Goal: Task Accomplishment & Management: Use online tool/utility

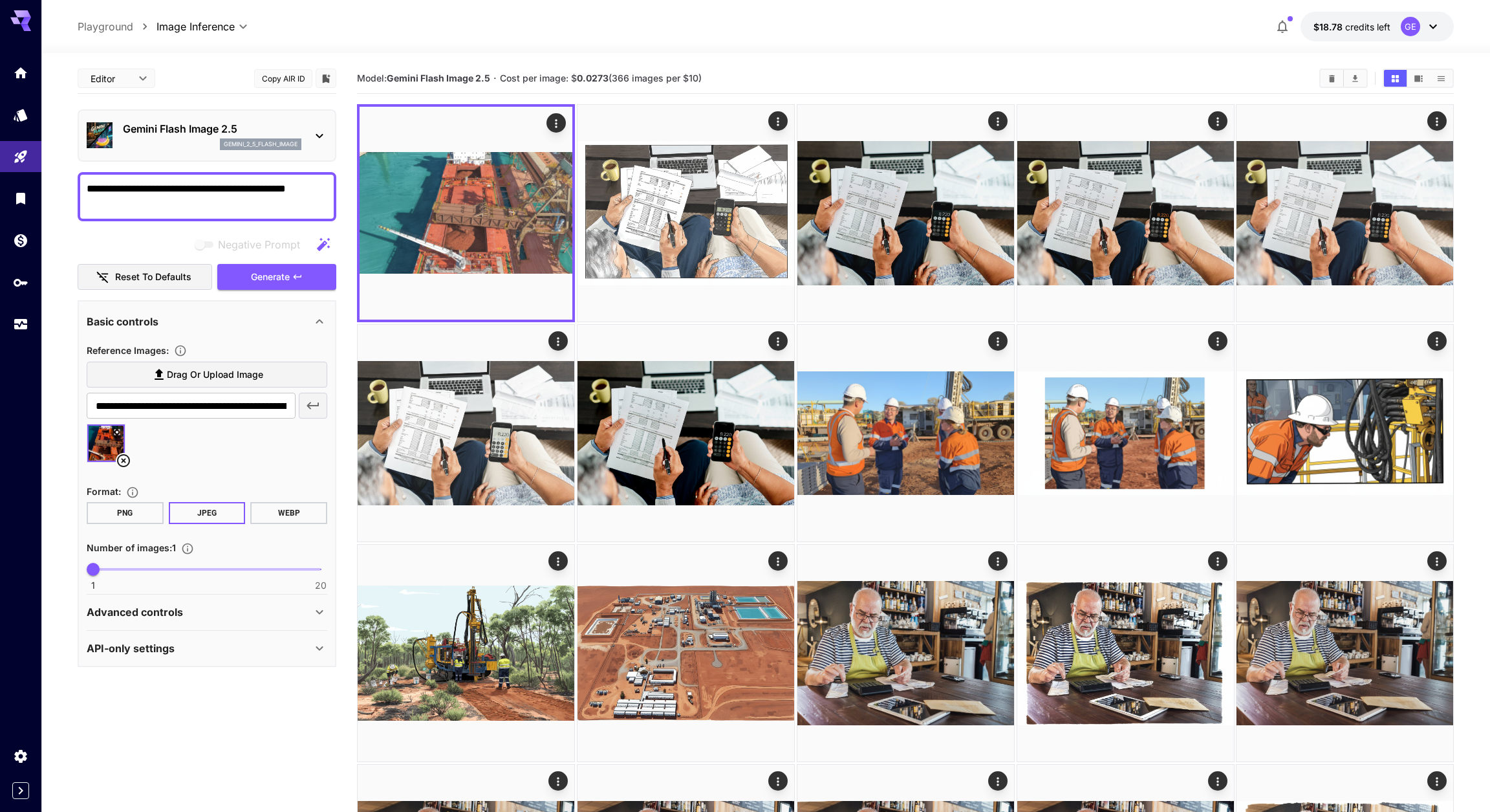
click at [123, 468] on icon at bounding box center [124, 460] width 15 height 15
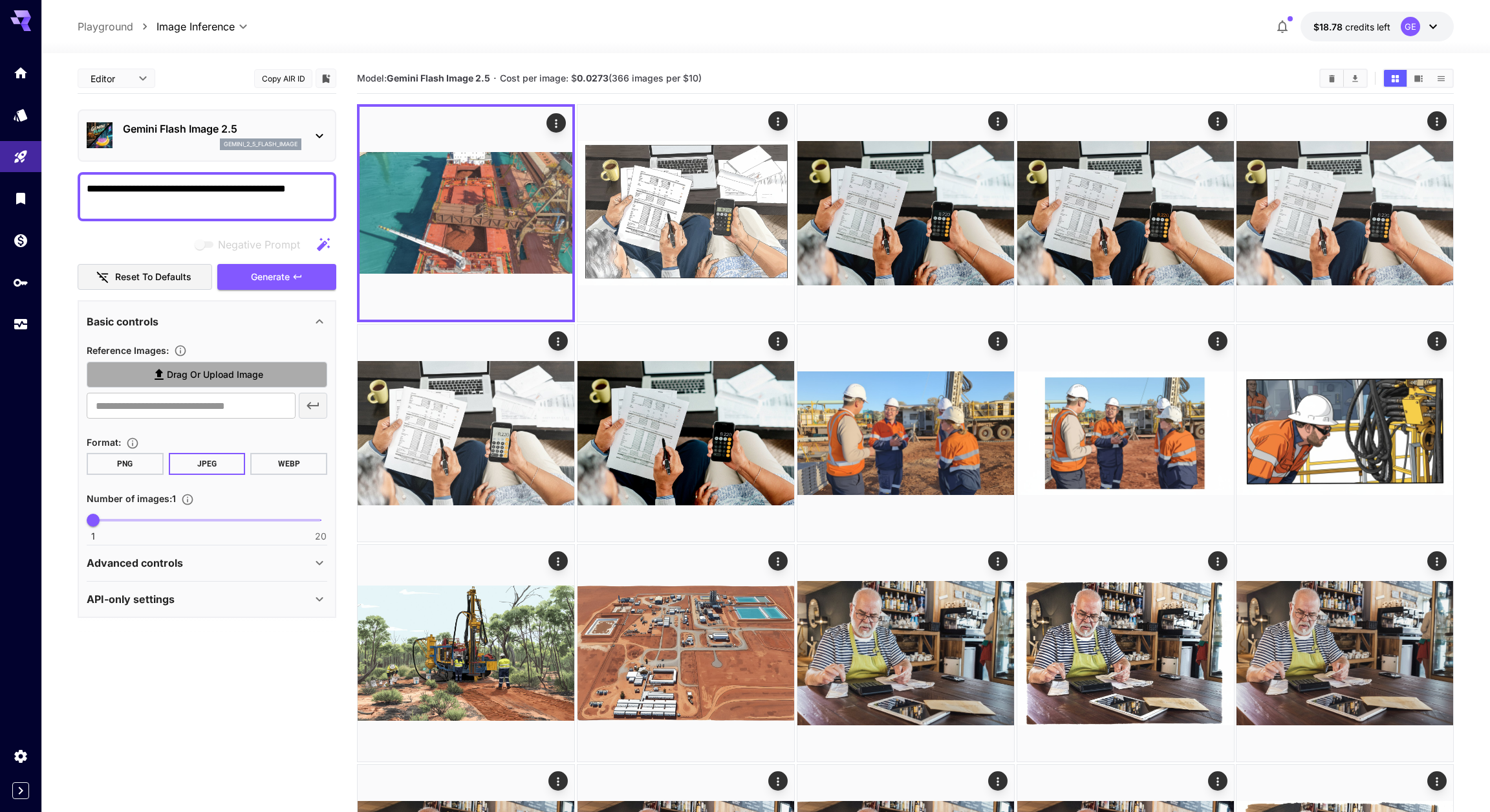
click at [200, 378] on span "Drag or upload image" at bounding box center [215, 374] width 96 height 16
click at [0, 0] on input "Drag or upload image" at bounding box center [0, 0] width 0 height 0
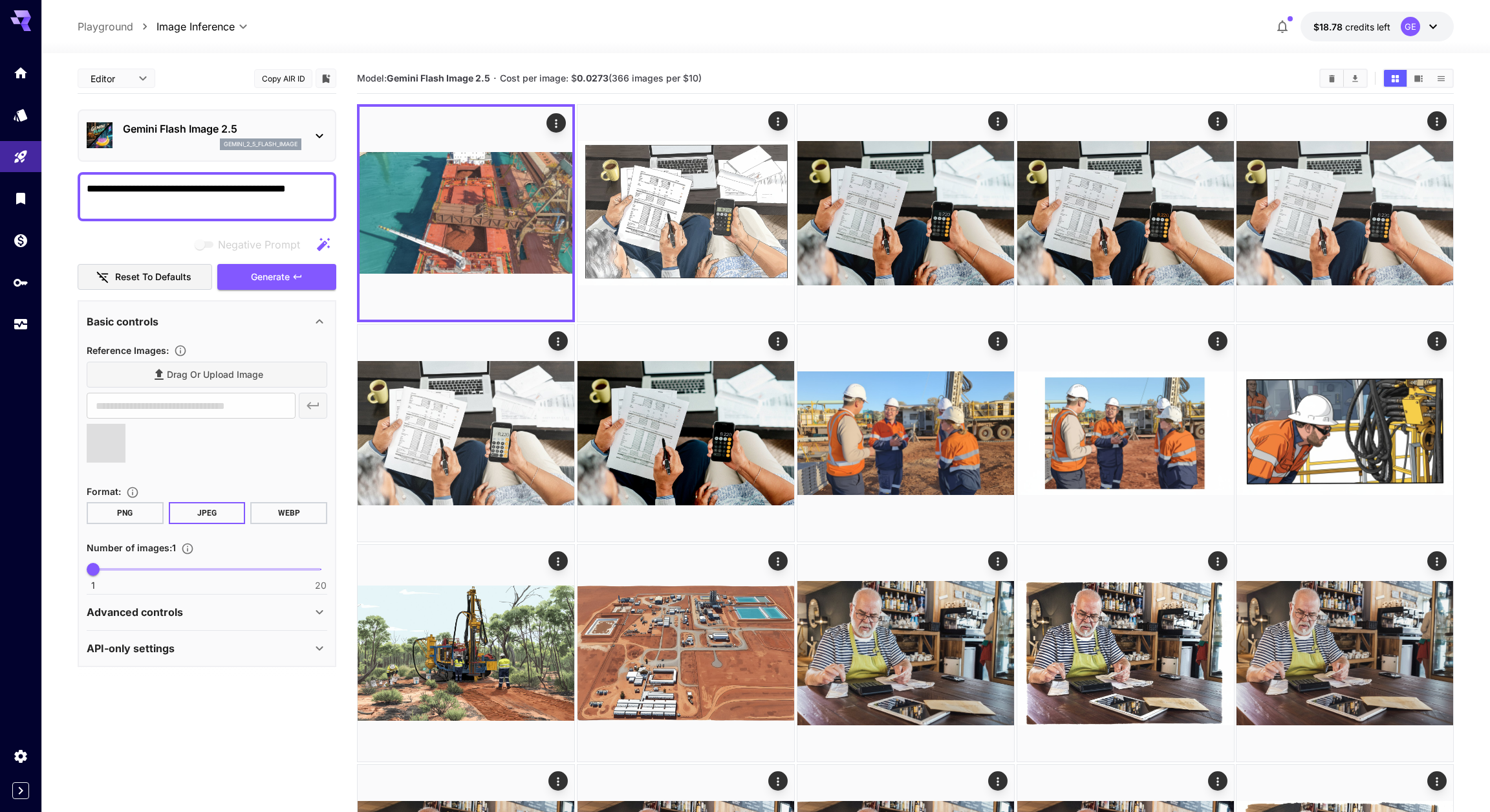
type input "**********"
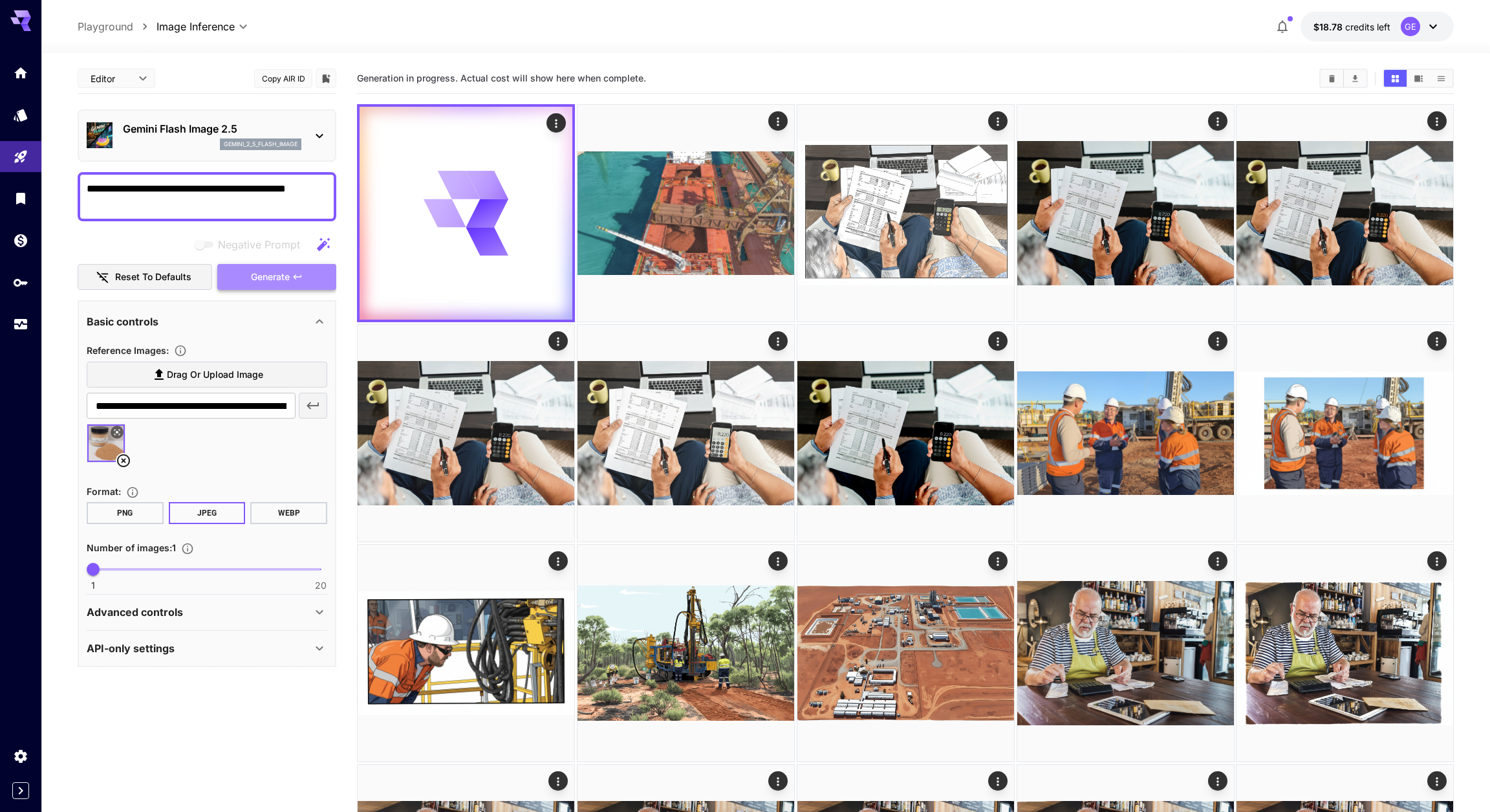
click at [283, 285] on span "Generate" at bounding box center [270, 276] width 39 height 16
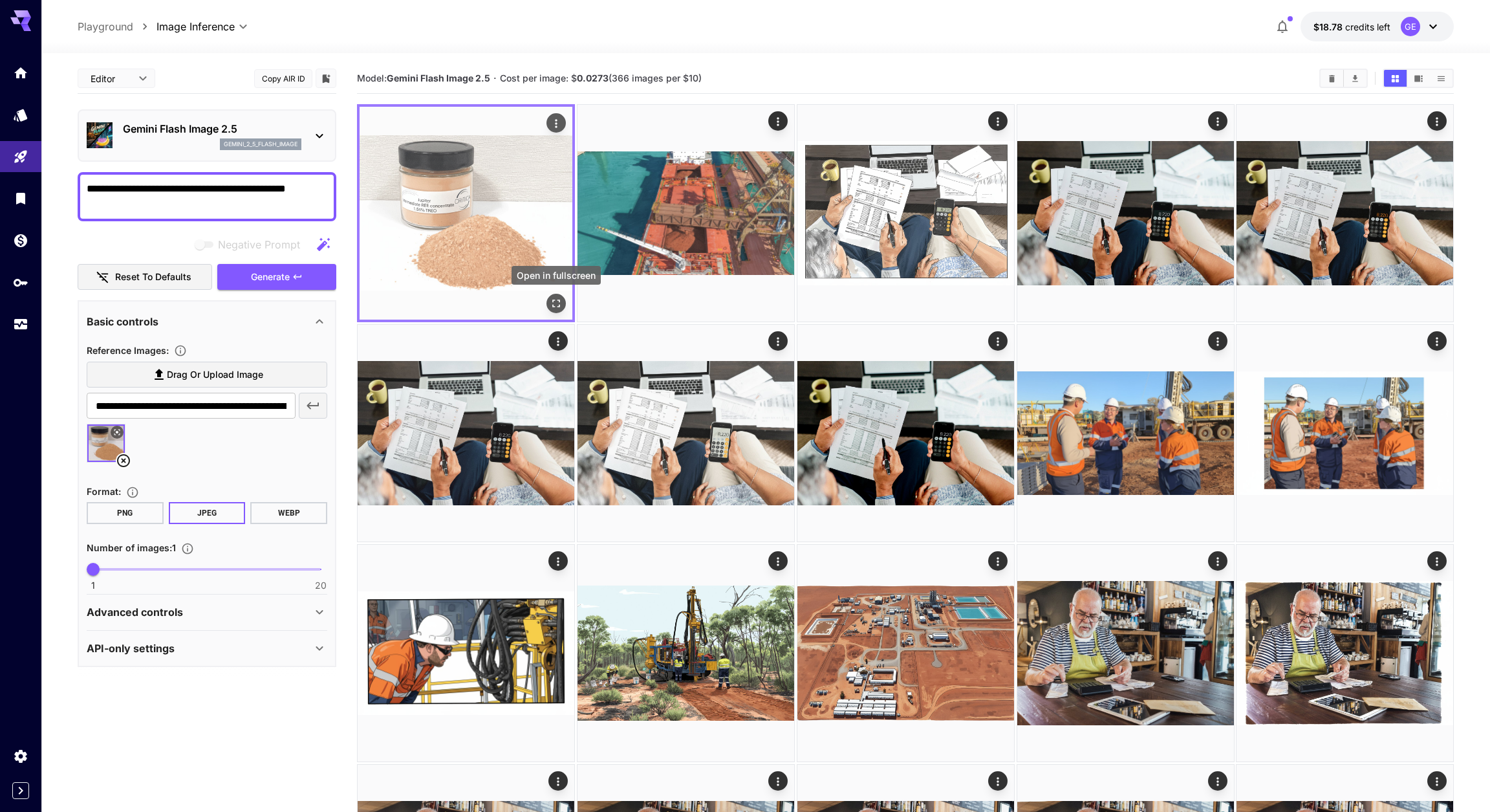
click at [555, 301] on icon "Open in fullscreen" at bounding box center [556, 304] width 13 height 13
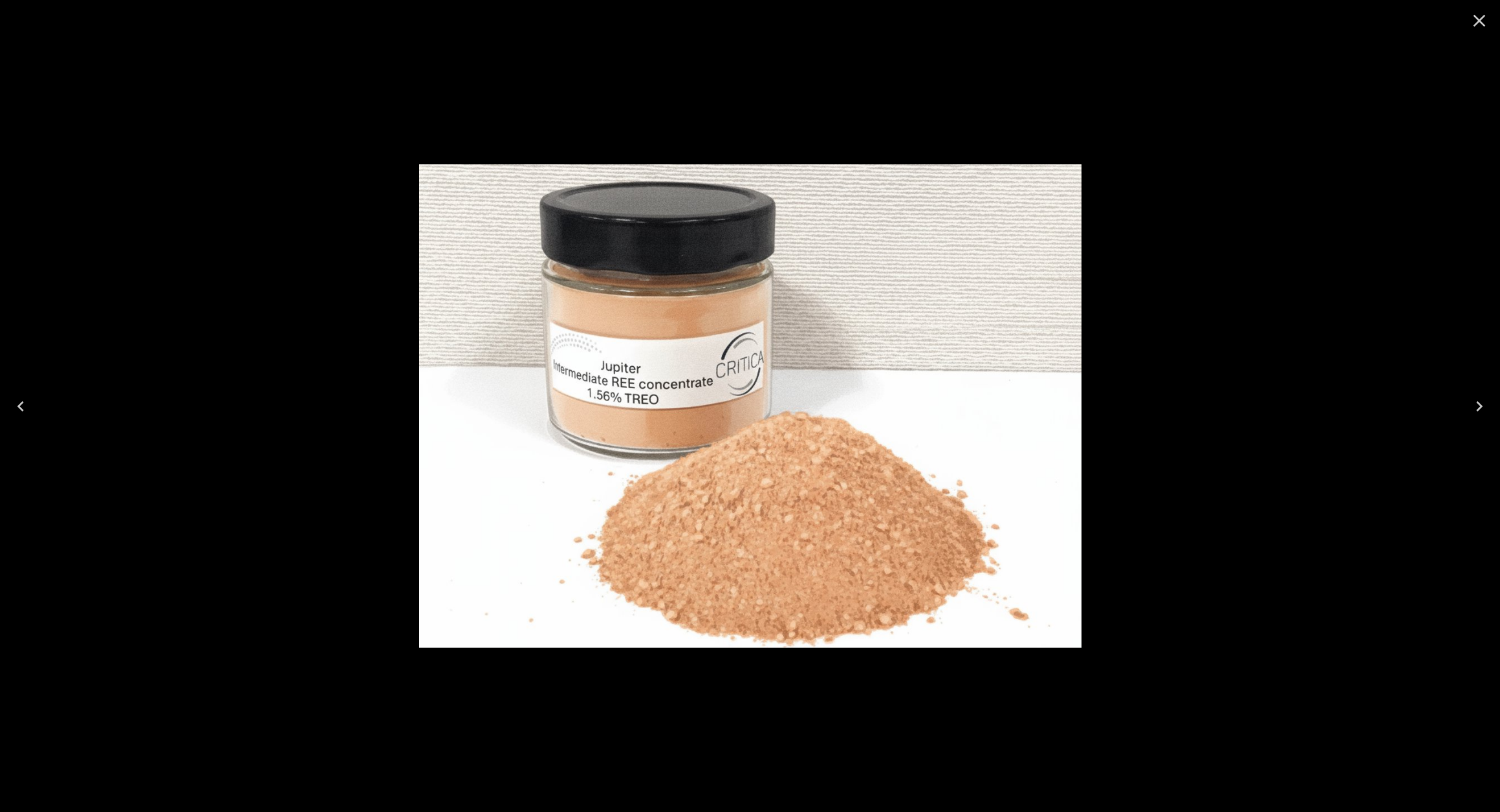
click at [1480, 19] on icon "Close" at bounding box center [1479, 21] width 21 height 21
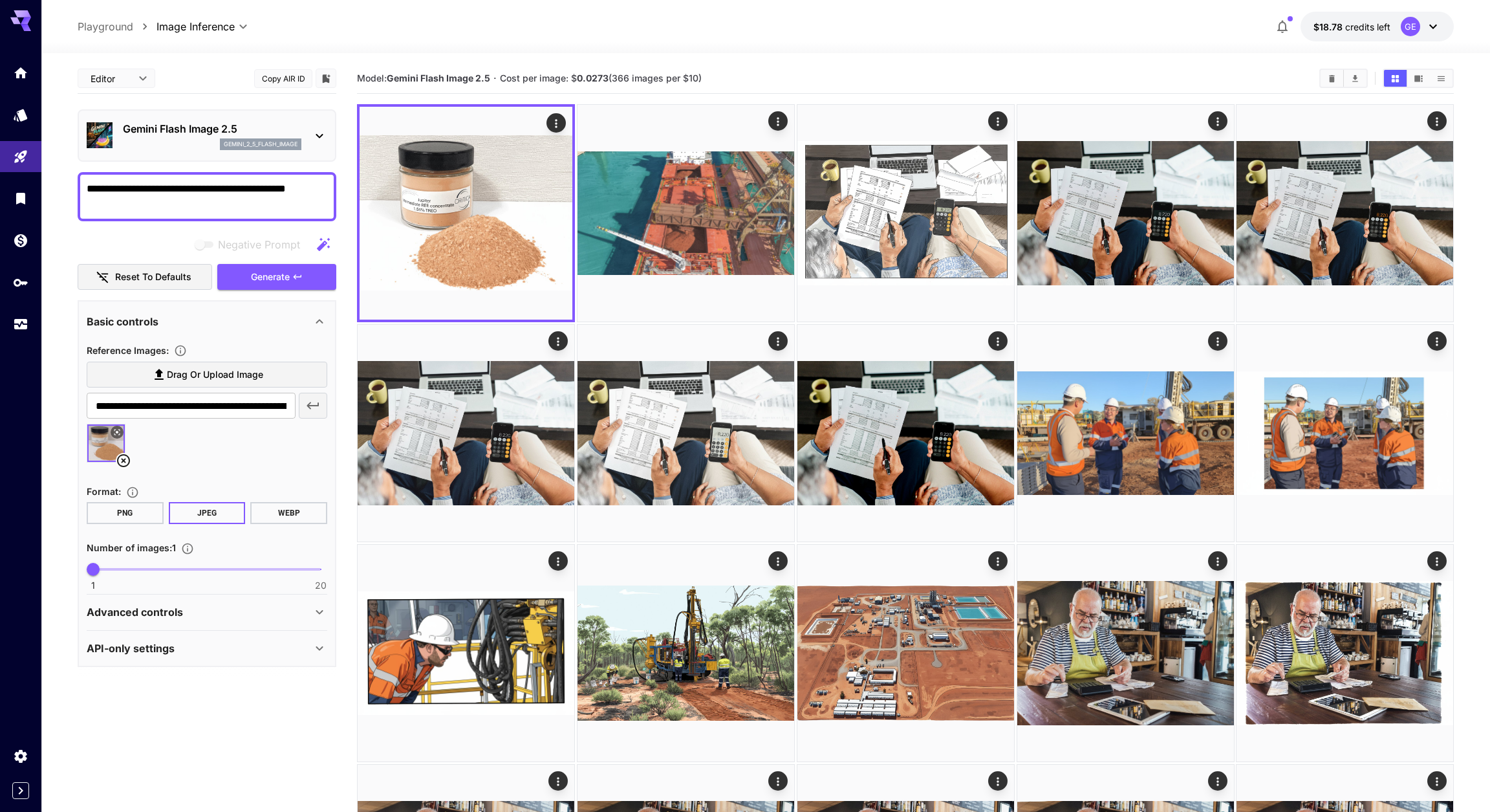
drag, startPoint x: 87, startPoint y: 194, endPoint x: 260, endPoint y: 191, distance: 173.0
click at [136, 283] on button "Reset to defaults" at bounding box center [144, 277] width 135 height 26
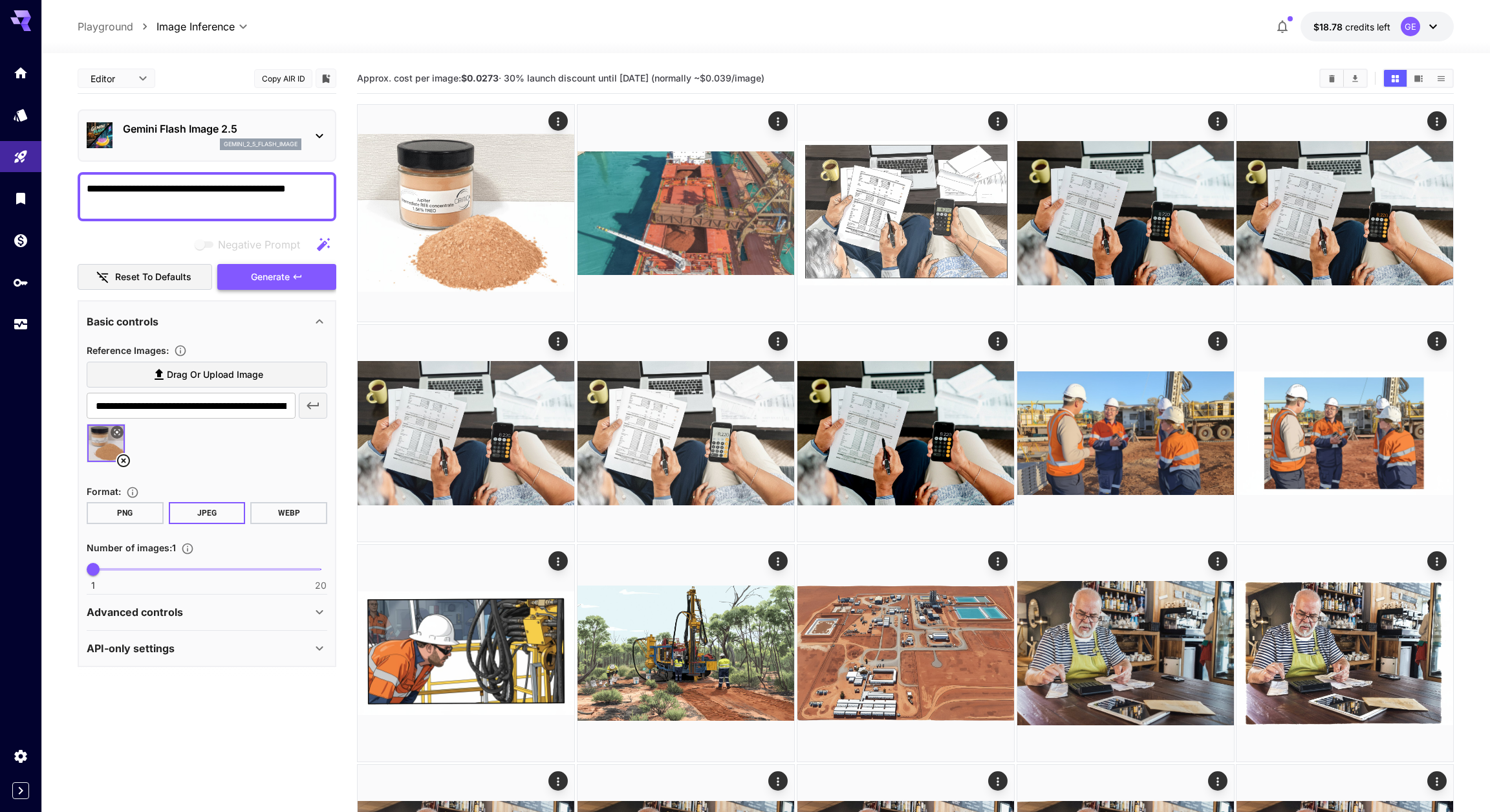
click at [259, 285] on span "Generate" at bounding box center [270, 276] width 39 height 16
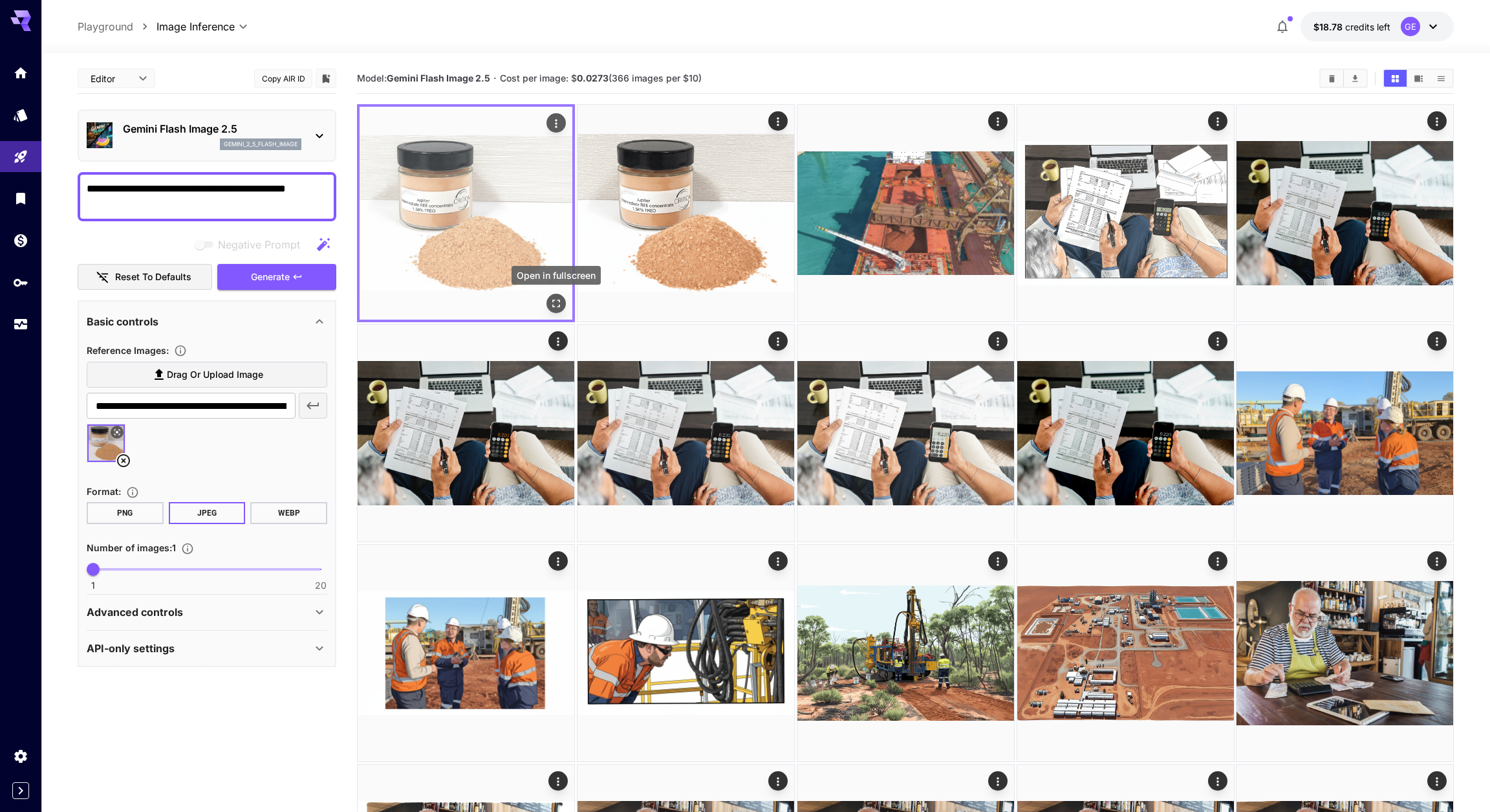
click at [559, 303] on icon "Open in fullscreen" at bounding box center [556, 304] width 13 height 13
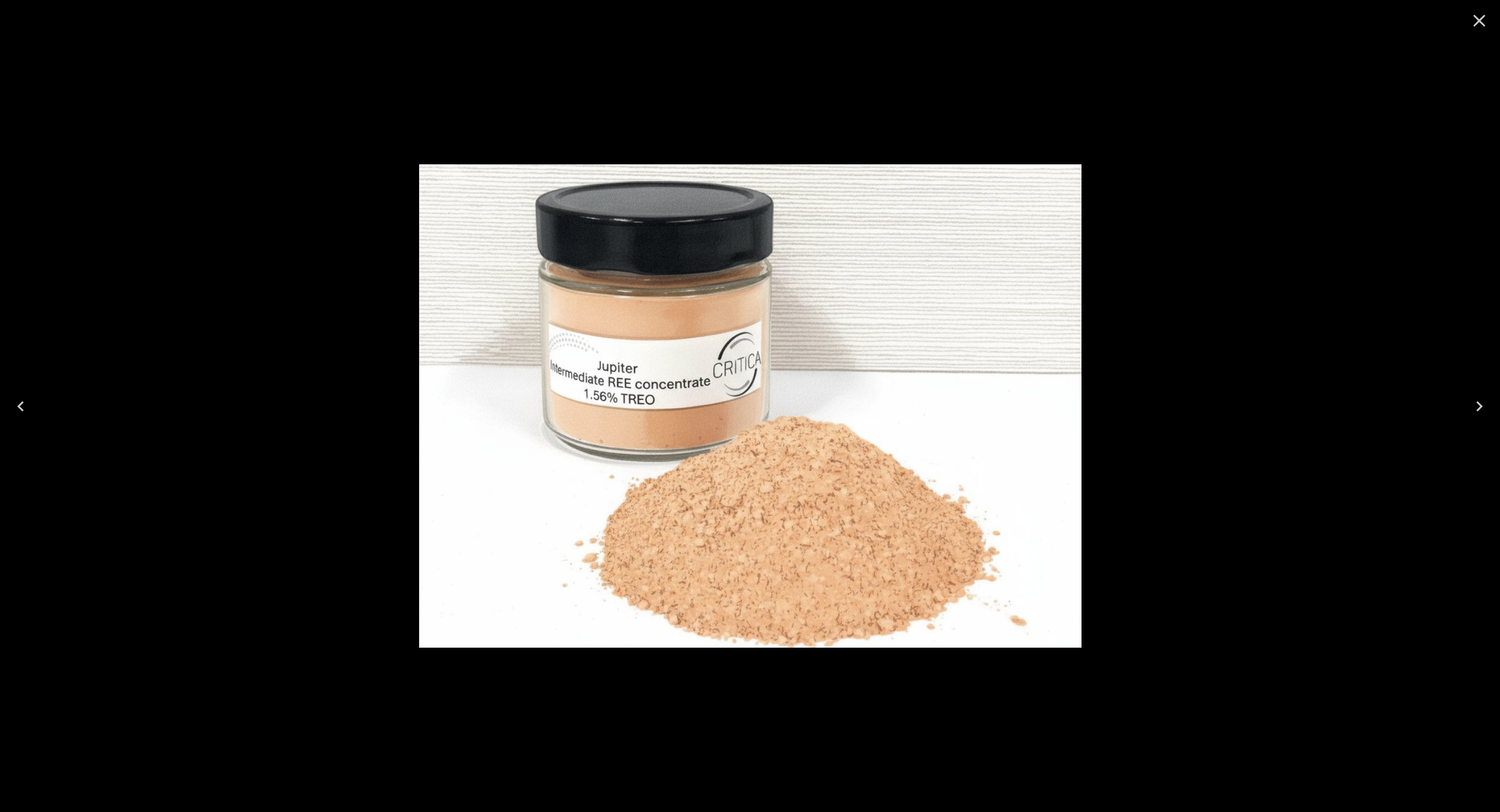
click at [1481, 20] on icon "Close" at bounding box center [1479, 21] width 21 height 21
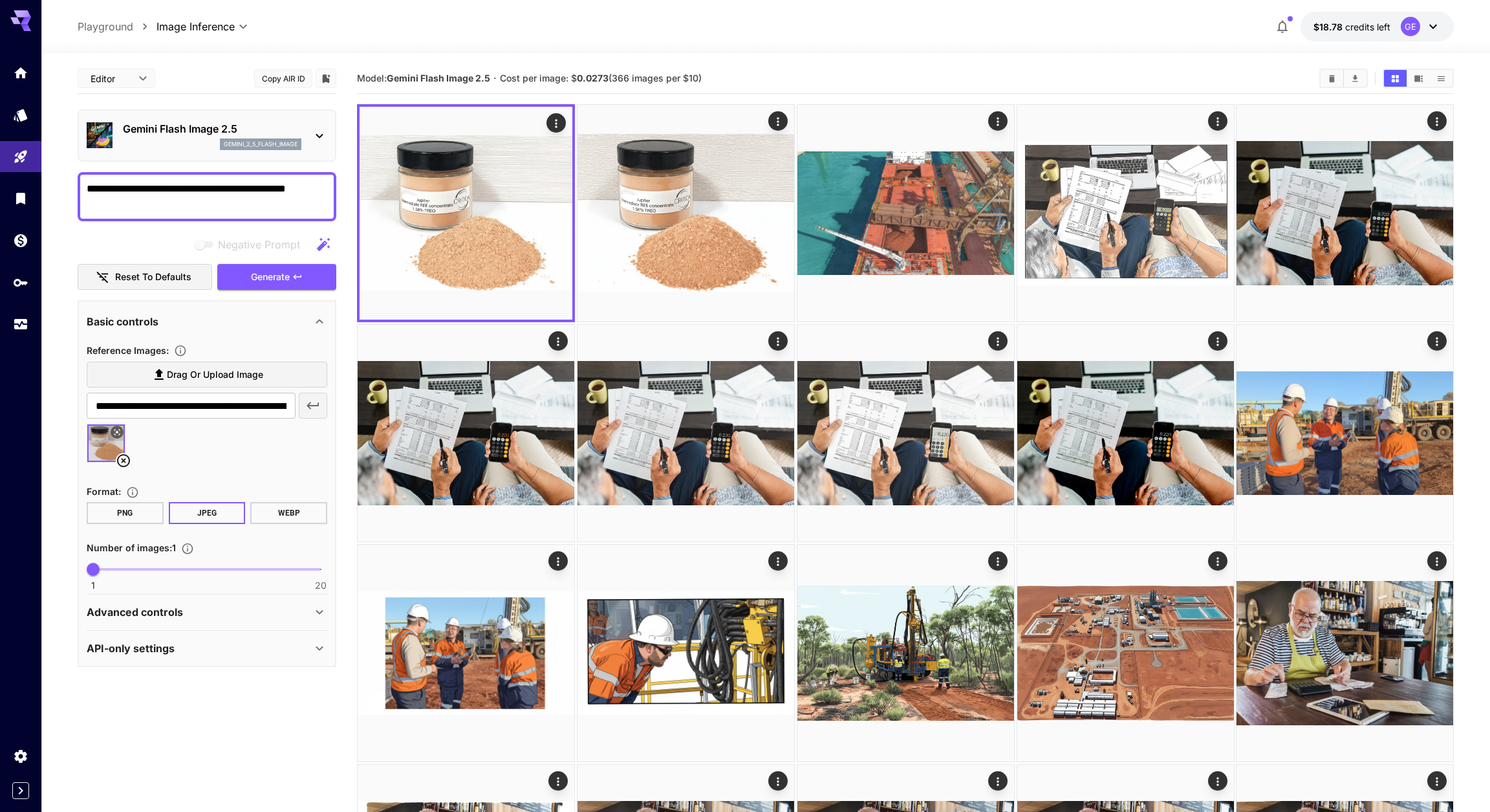
click at [144, 195] on textarea "**********" at bounding box center [207, 196] width 240 height 31
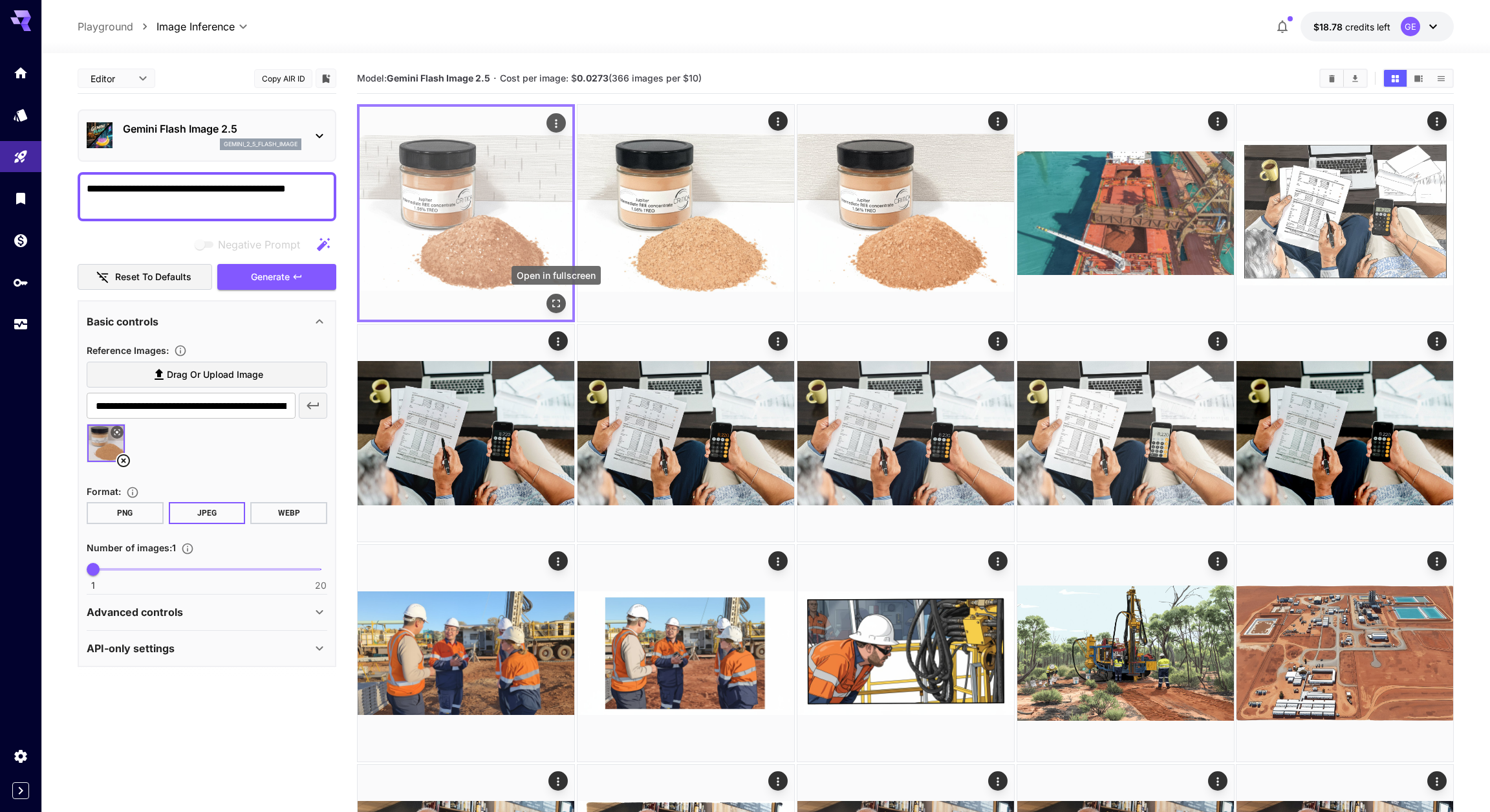
type textarea "**********"
click at [555, 302] on icon "Open in fullscreen" at bounding box center [556, 304] width 13 height 13
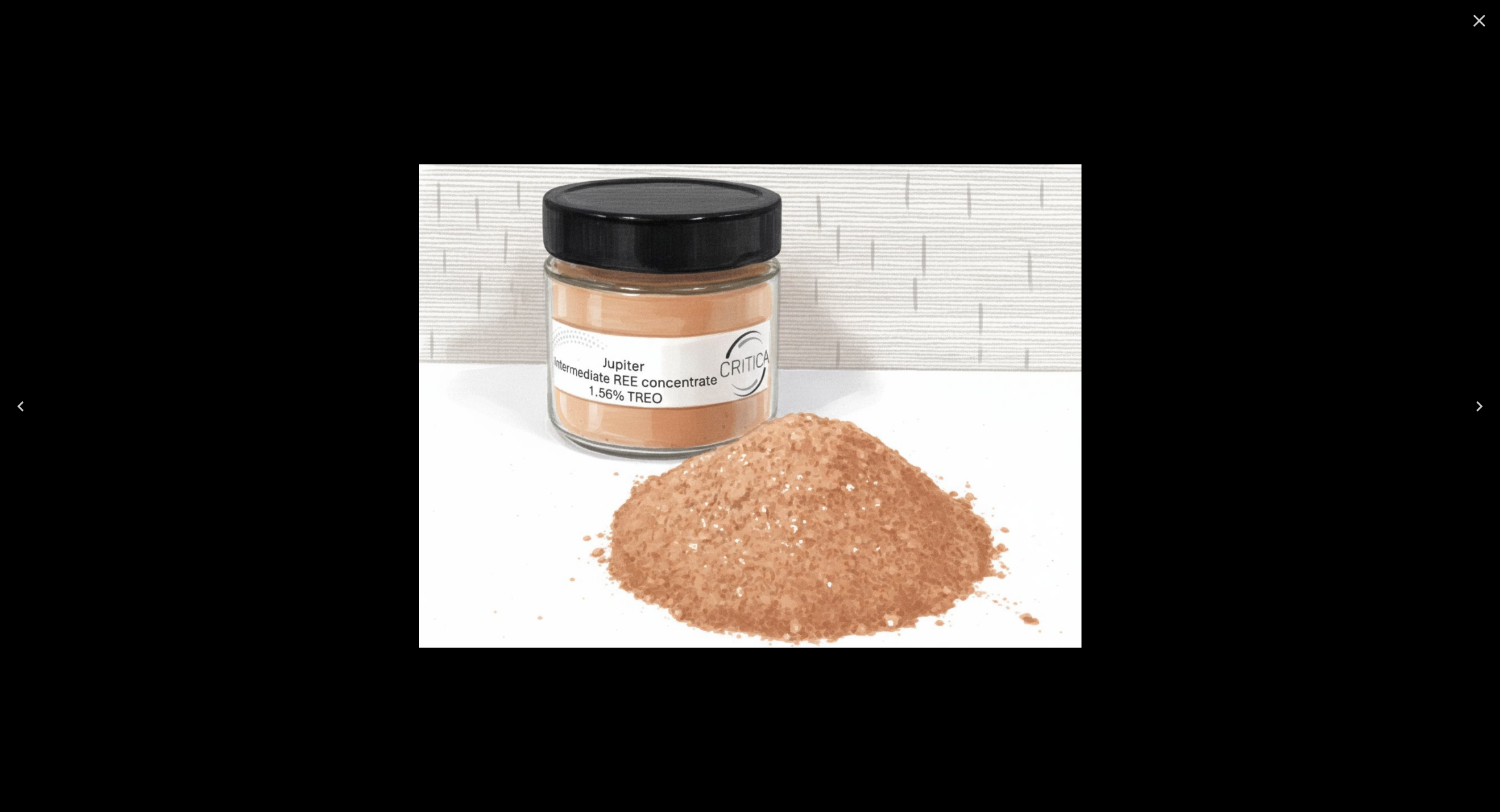
click at [1481, 19] on icon "Close" at bounding box center [1479, 21] width 12 height 12
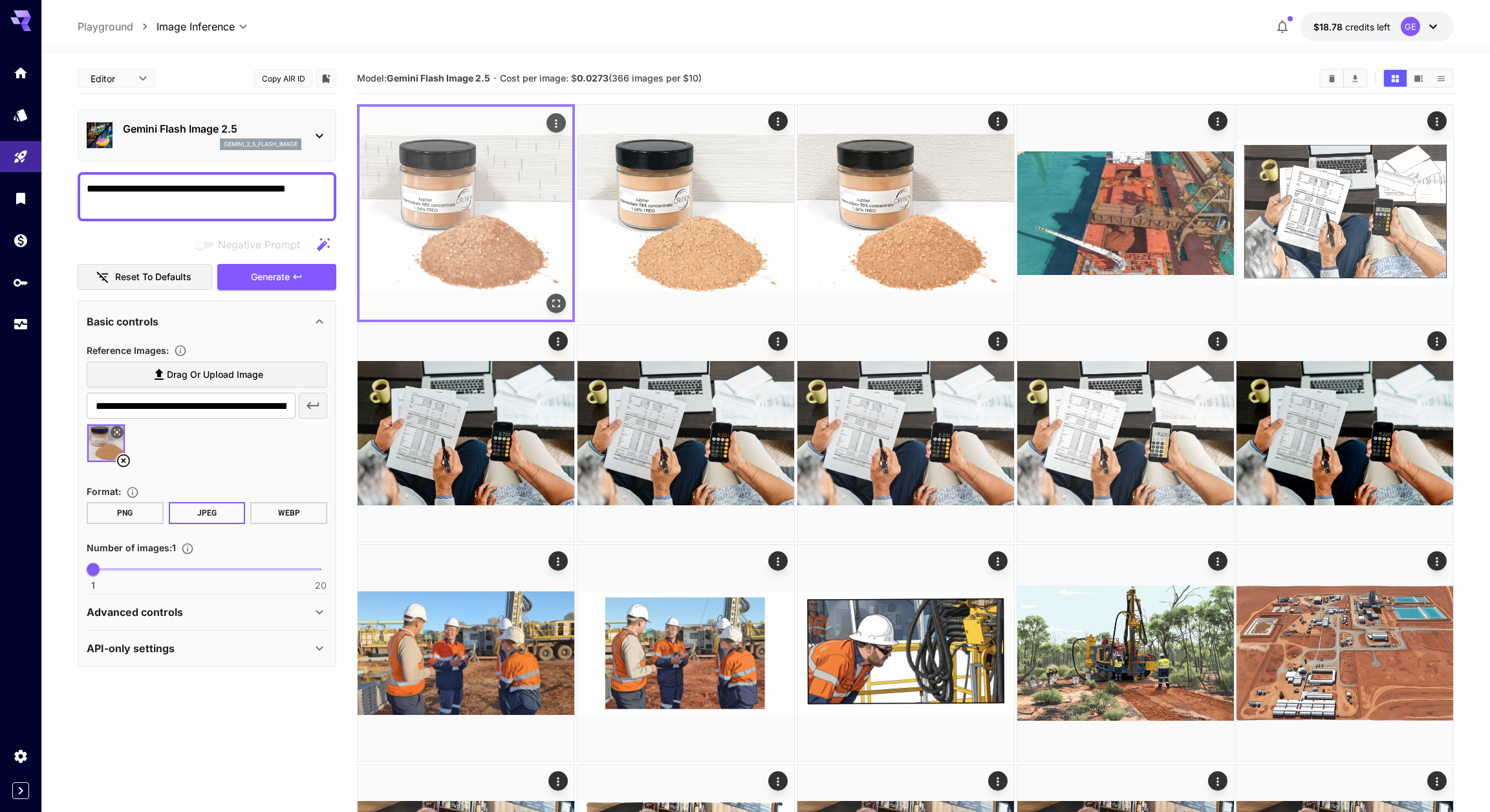
click at [558, 123] on icon "Actions" at bounding box center [556, 124] width 13 height 13
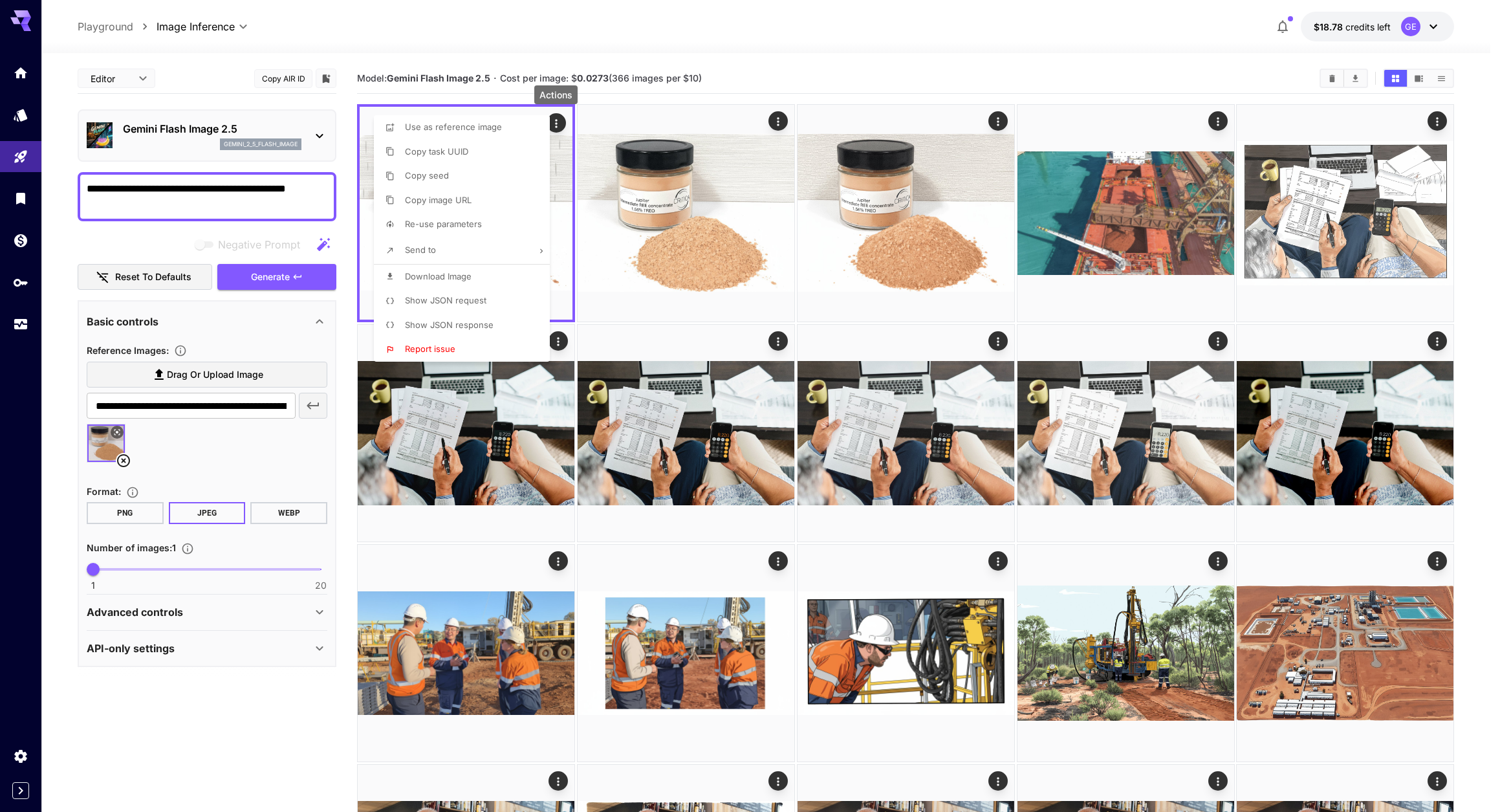
click at [432, 281] on span "Download Image" at bounding box center [438, 275] width 67 height 10
